Goal: Task Accomplishment & Management: Use online tool/utility

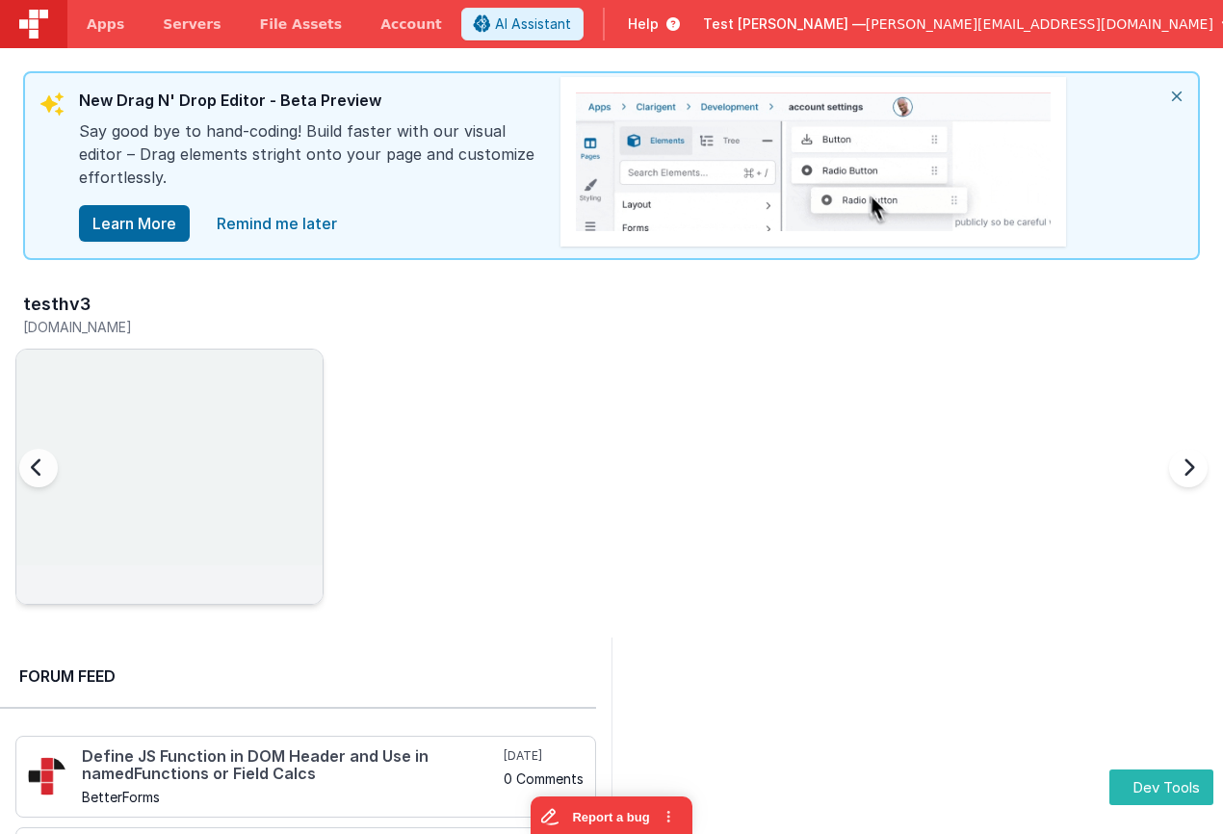
click at [233, 417] on img at bounding box center [169, 503] width 306 height 306
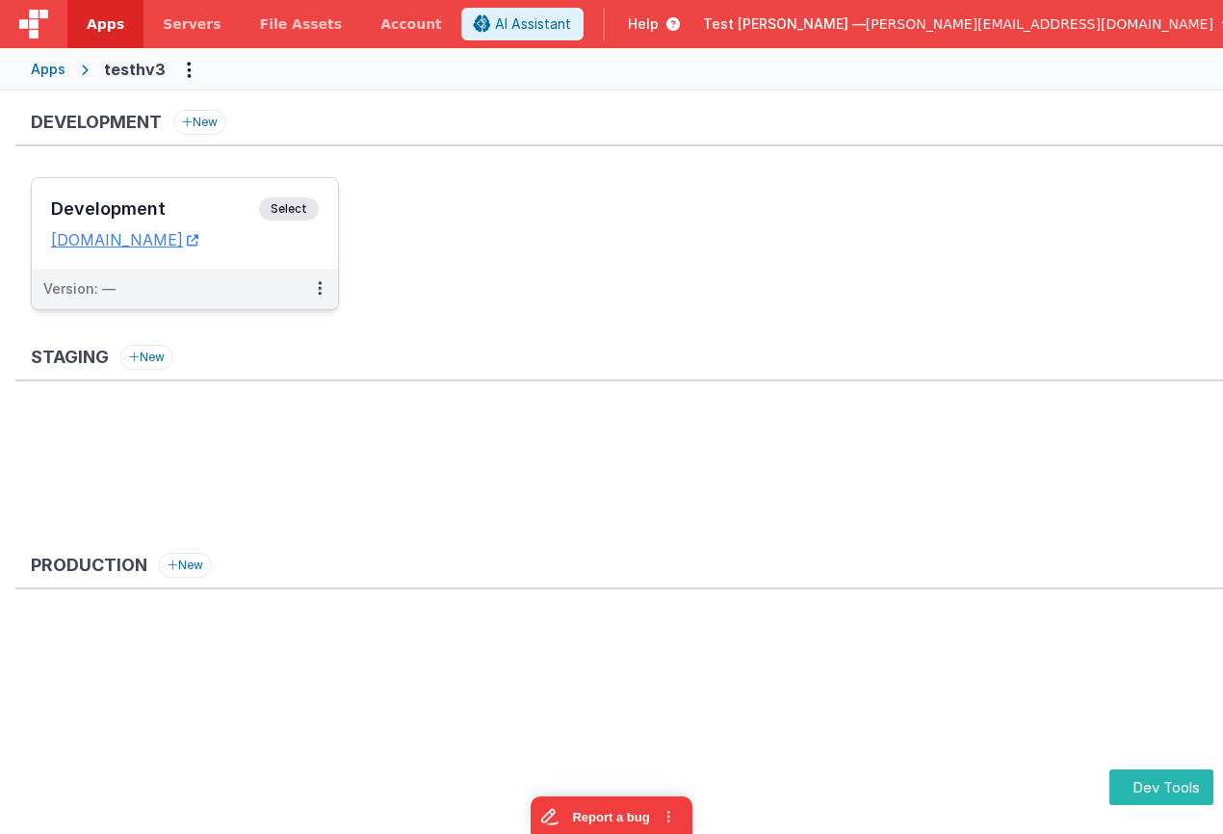
click at [185, 203] on h3 "Development" at bounding box center [155, 208] width 208 height 19
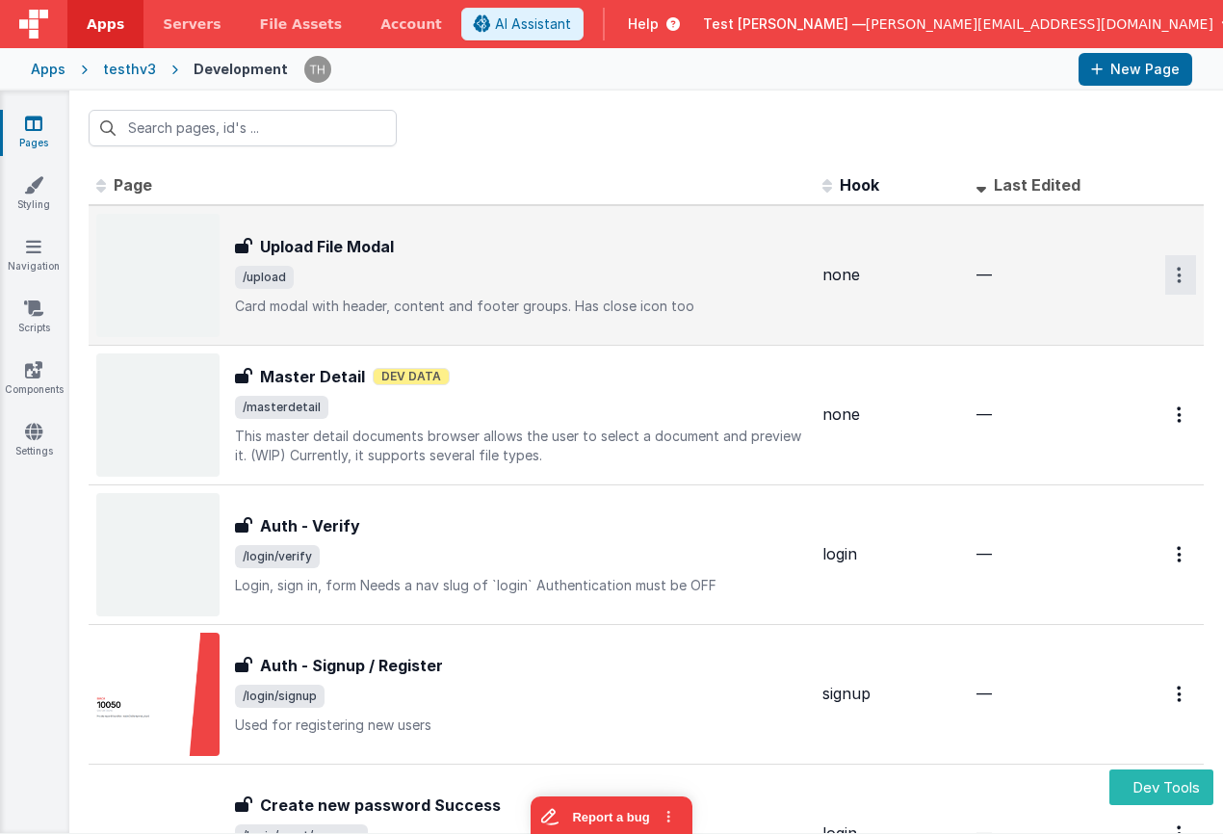
click at [1178, 282] on icon "Options" at bounding box center [1179, 275] width 5 height 16
click at [1125, 315] on link "Legacy Editor" at bounding box center [1110, 319] width 169 height 35
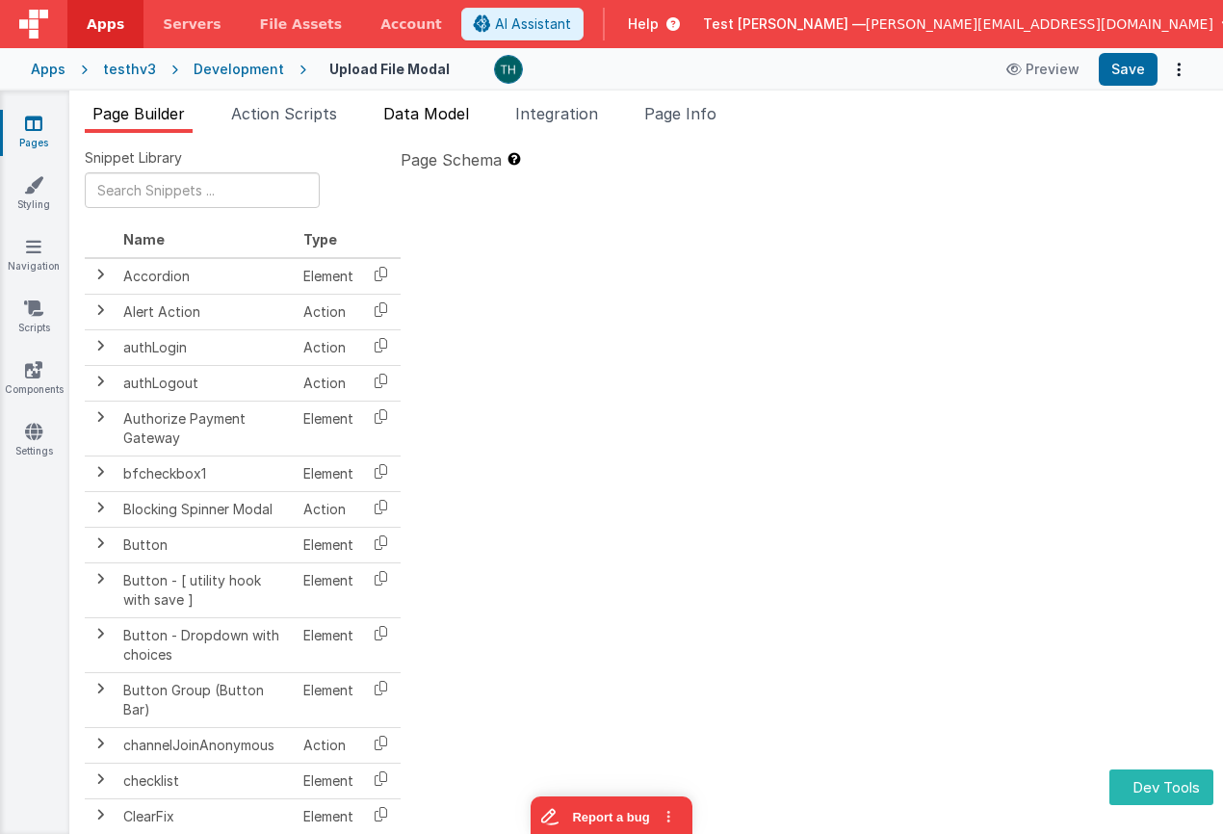
click at [438, 120] on span "Data Model" at bounding box center [426, 113] width 86 height 19
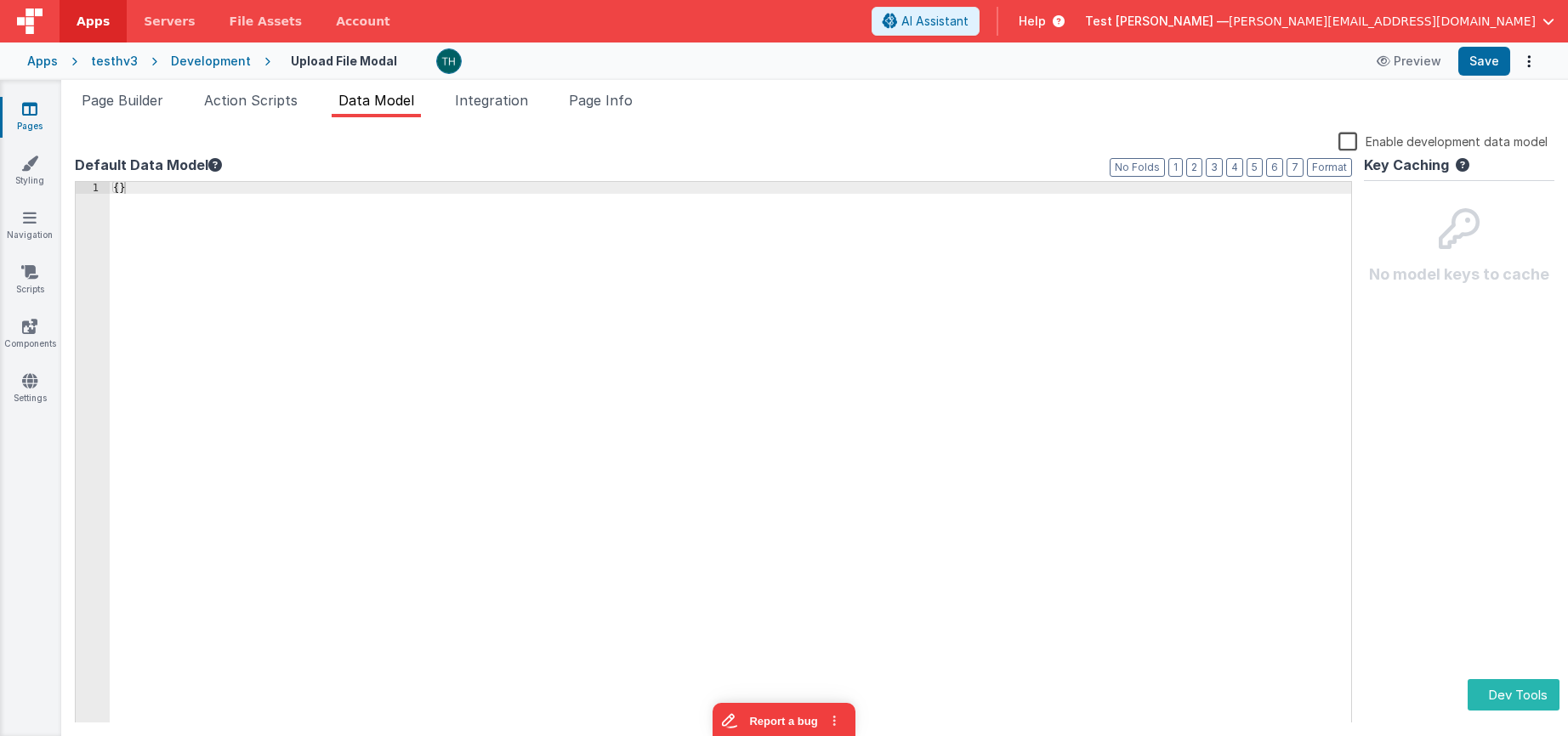
click at [1079, 139] on label "Enable development data model" at bounding box center [1443, 140] width 209 height 19
click at [0, 0] on input "Enable development data model" at bounding box center [0, 0] width 0 height 0
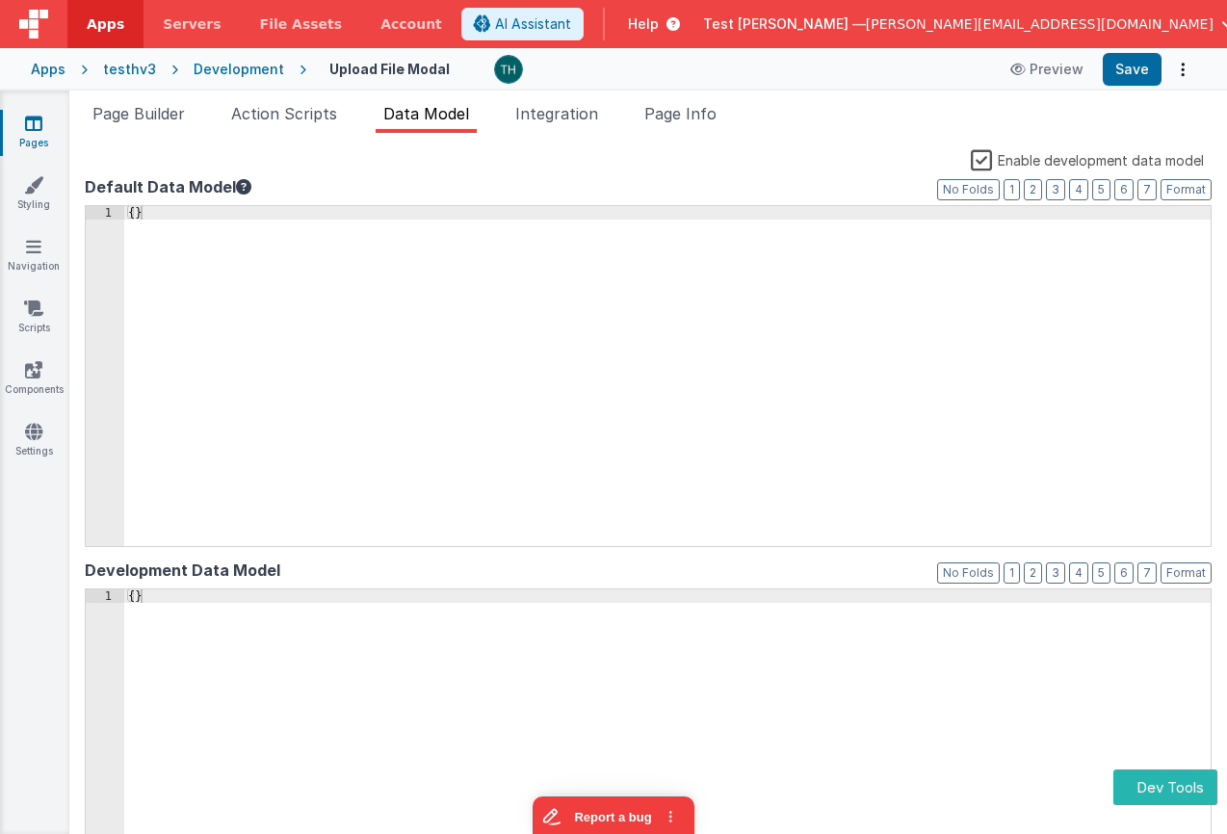
click at [991, 160] on label "Enable development data model" at bounding box center [1087, 159] width 233 height 22
click at [0, 0] on input "Enable development data model" at bounding box center [0, 0] width 0 height 0
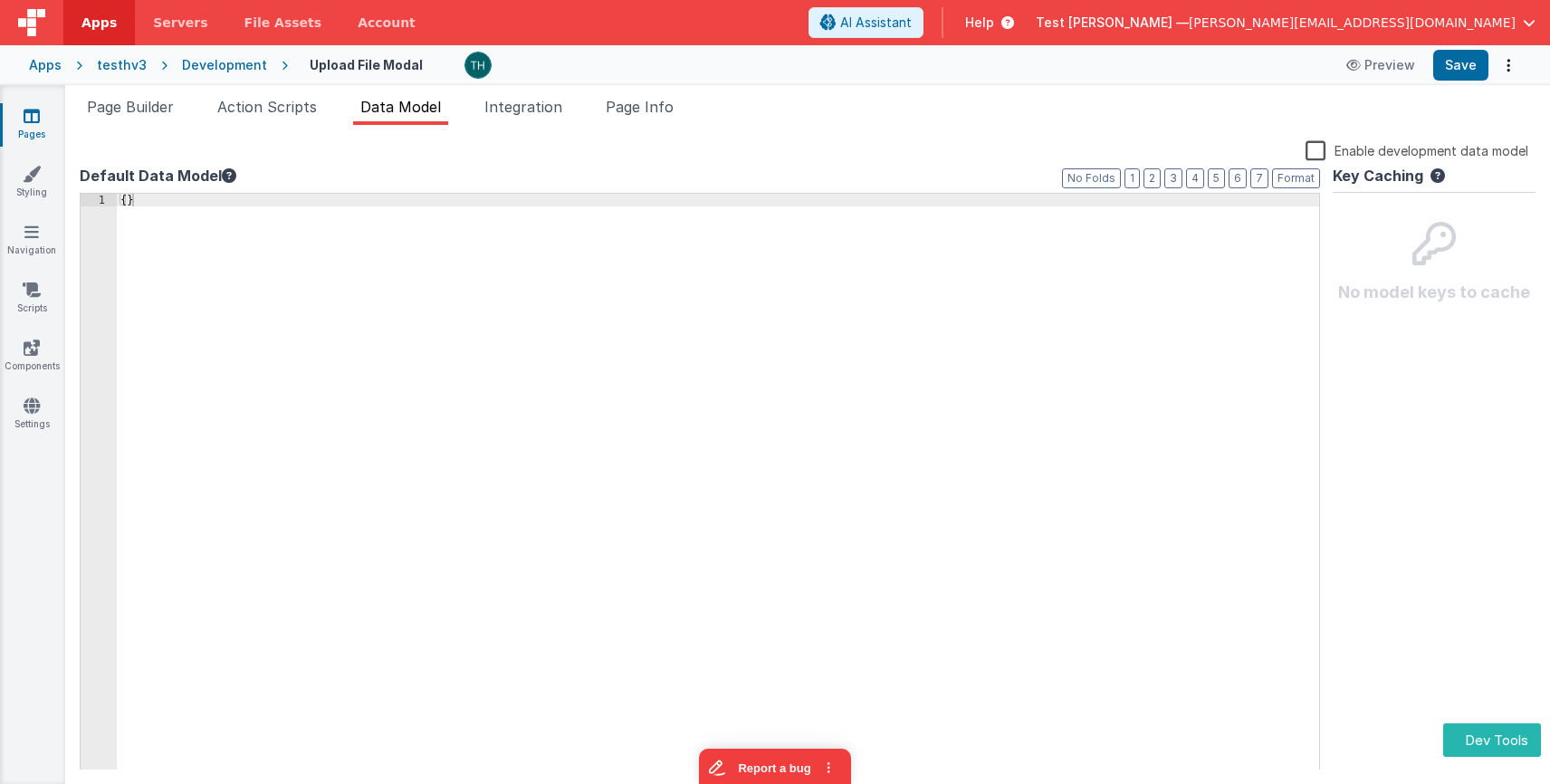
click at [1149, 149] on label "Enable development data model" at bounding box center [1416, 149] width 223 height 21
click at [0, 0] on input "Enable development data model" at bounding box center [0, 0] width 0 height 0
